Goal: Task Accomplishment & Management: Manage account settings

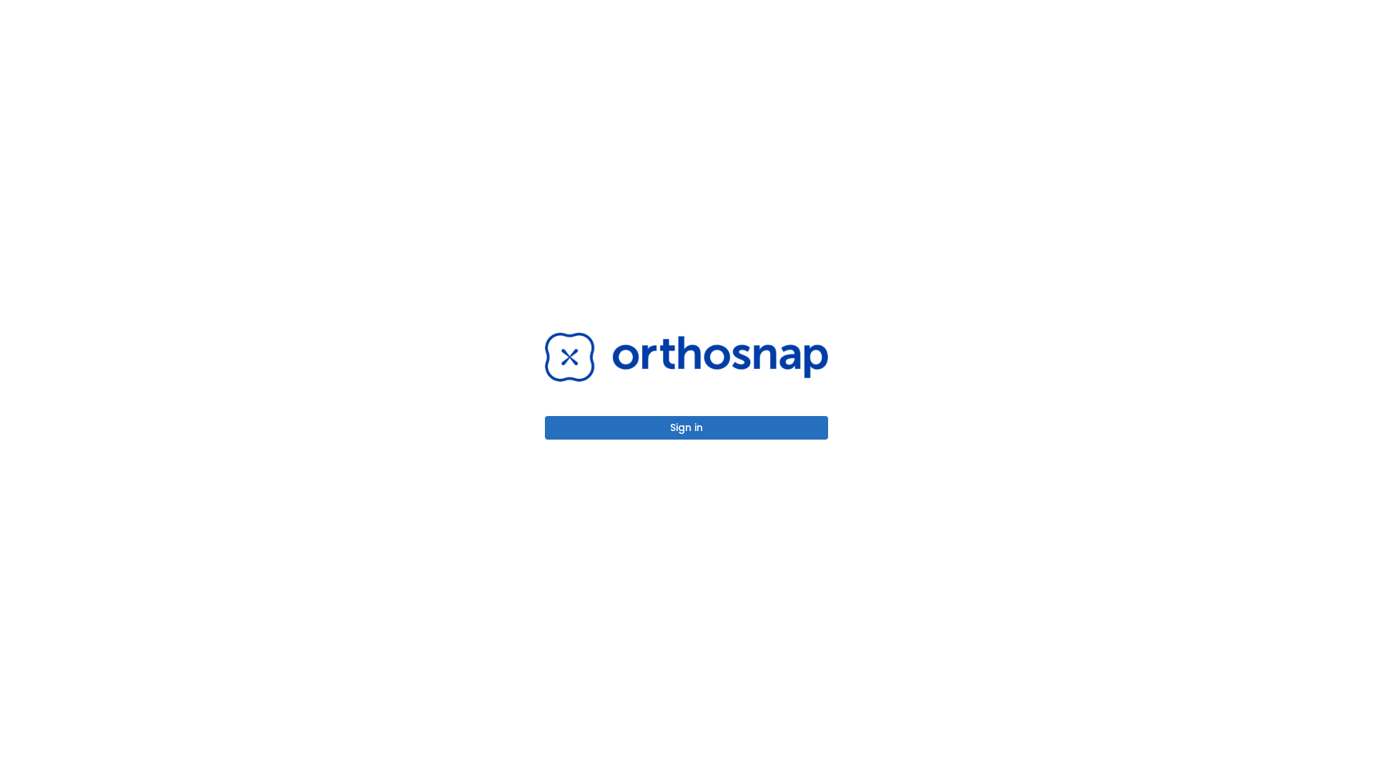
click at [687, 428] on button "Sign in" at bounding box center [686, 428] width 283 height 24
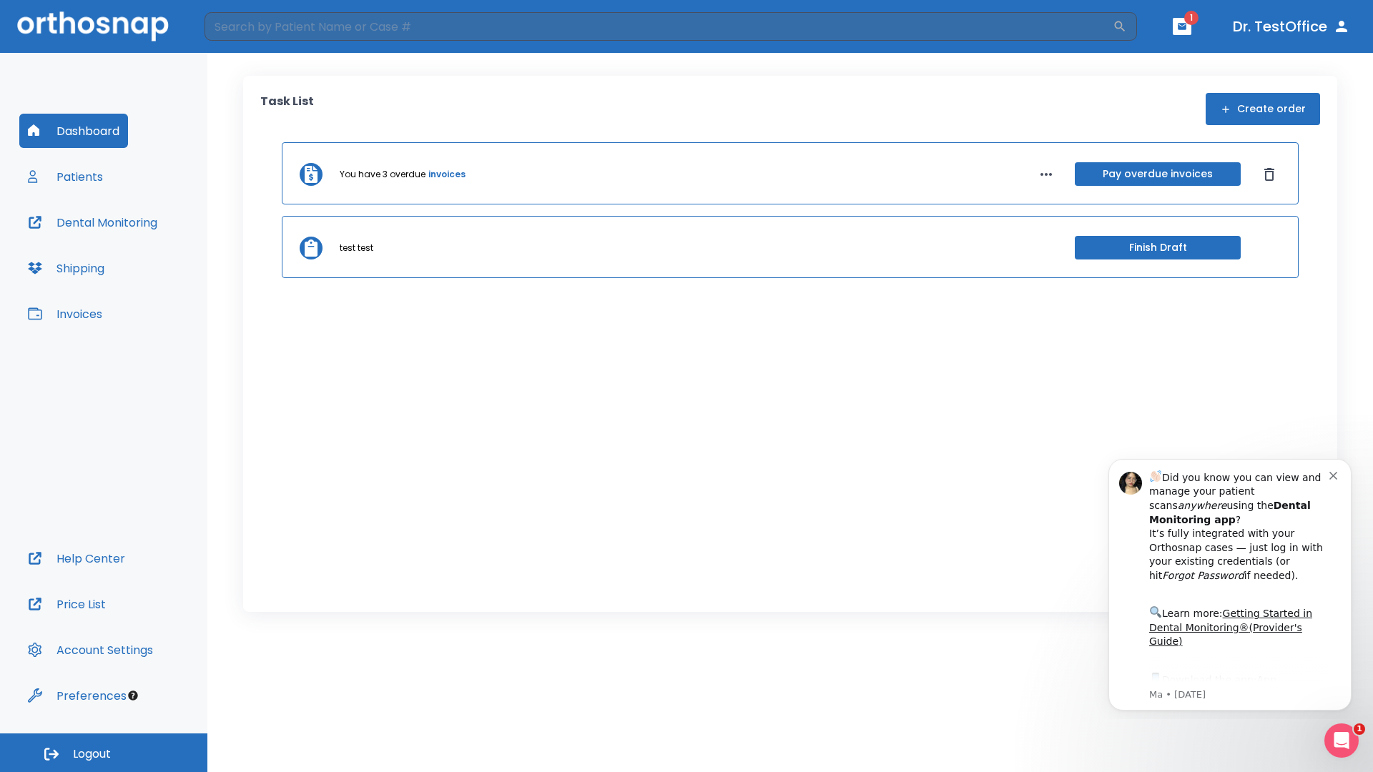
click at [104, 753] on span "Logout" at bounding box center [92, 755] width 38 height 16
